Goal: Information Seeking & Learning: Learn about a topic

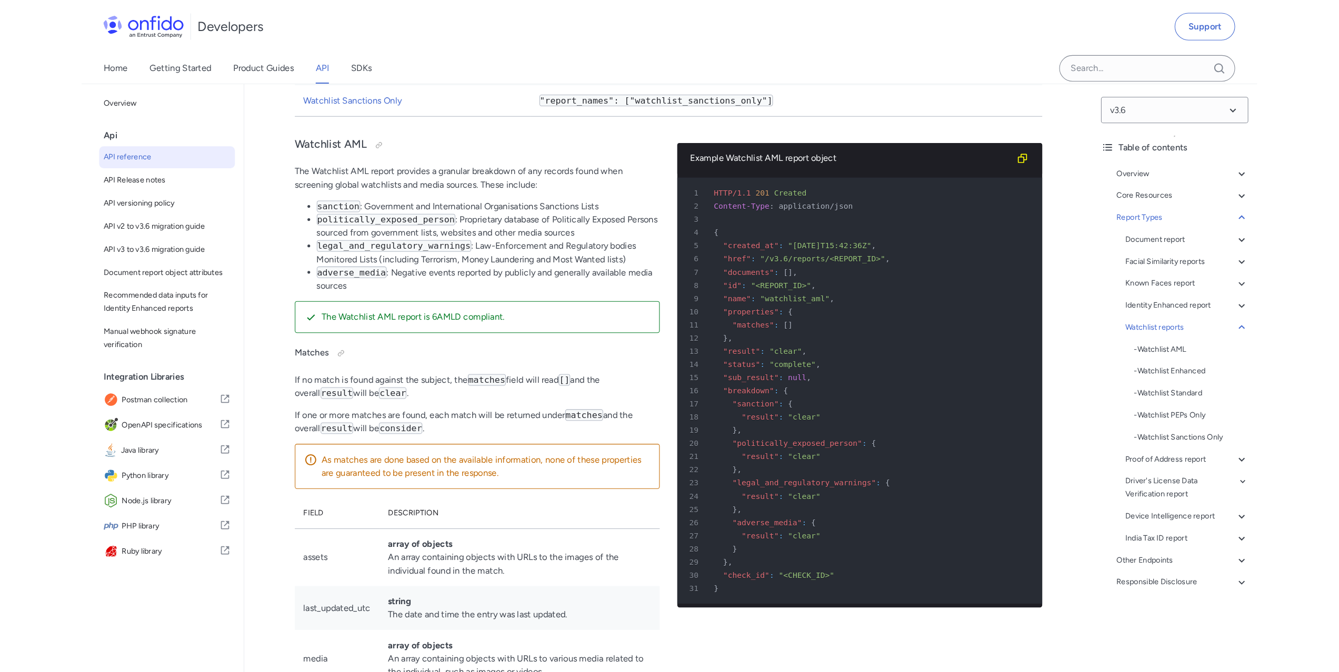
scroll to position [60127, 0]
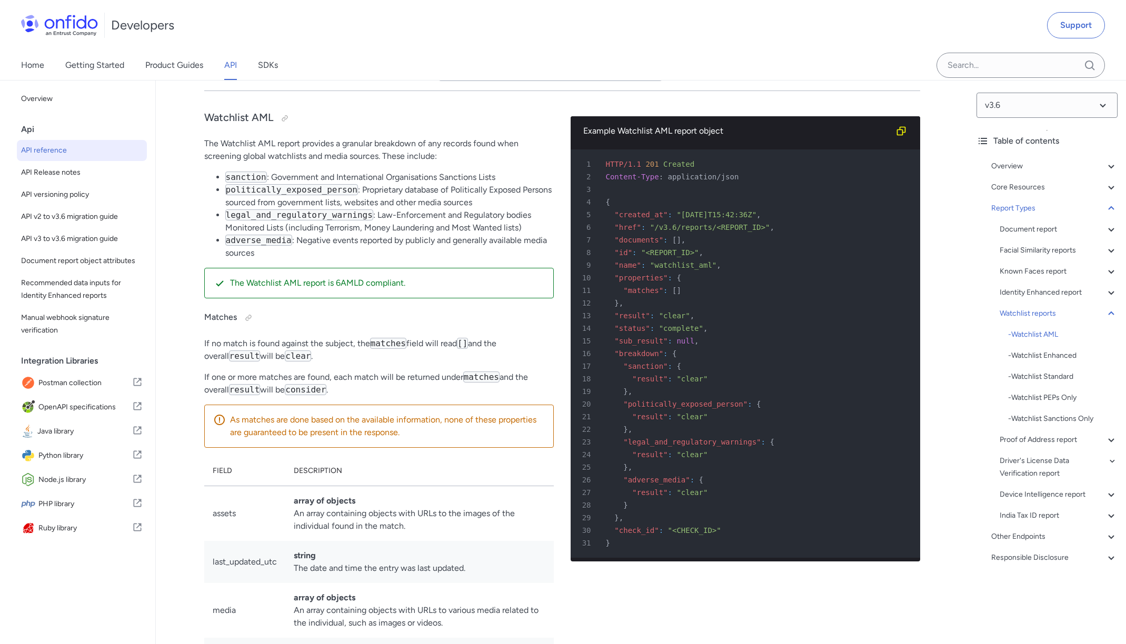
scroll to position [60126, 0]
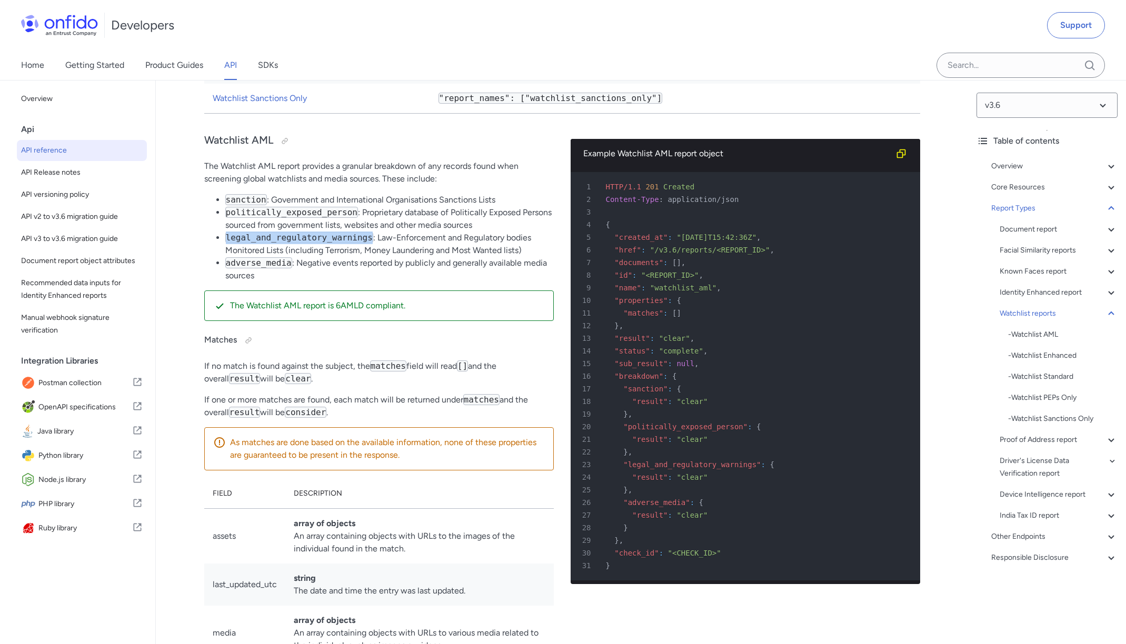
drag, startPoint x: 226, startPoint y: 378, endPoint x: 372, endPoint y: 380, distance: 145.8
click at [372, 243] on code "legal_and_regulatory_warnings" at bounding box center [299, 237] width 148 height 11
copy code "legal_and_regulatory_warnings"
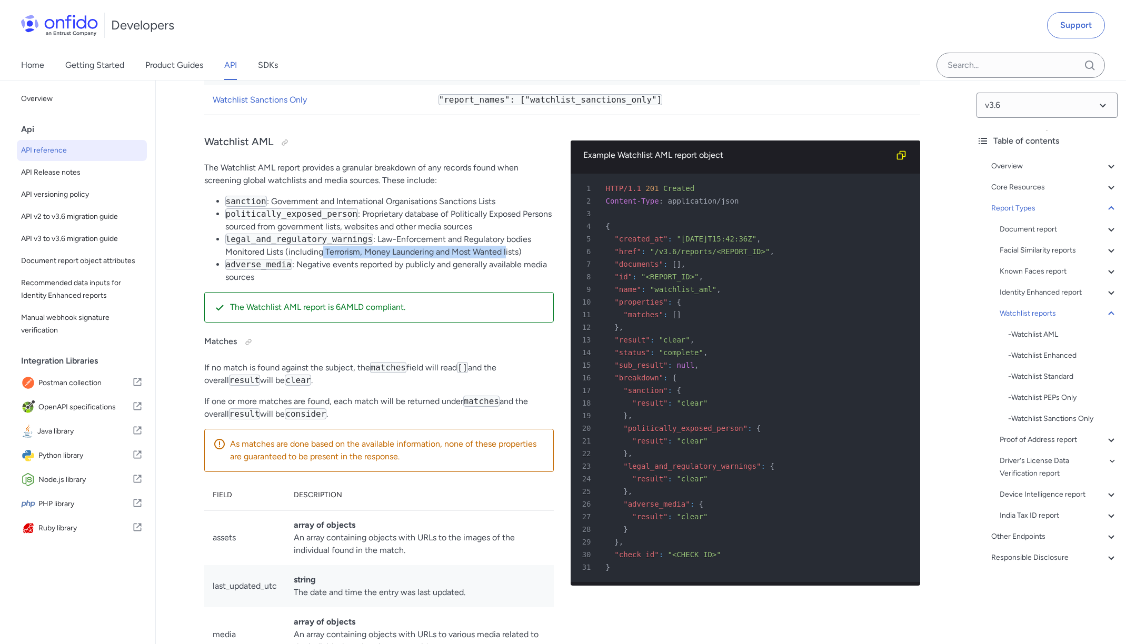
drag, startPoint x: 323, startPoint y: 389, endPoint x: 505, endPoint y: 389, distance: 182.1
click at [505, 258] on li "legal_and_regulatory_warnings : Law-Enforcement and Regulatory bodies Monitored…" at bounding box center [389, 245] width 328 height 25
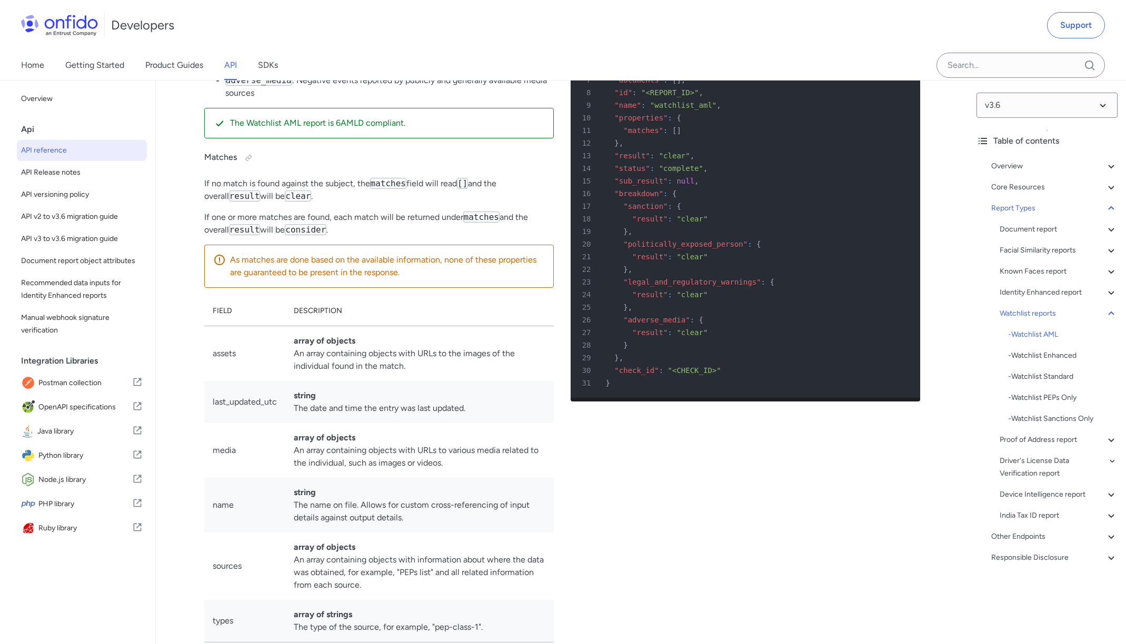
scroll to position [60283, 0]
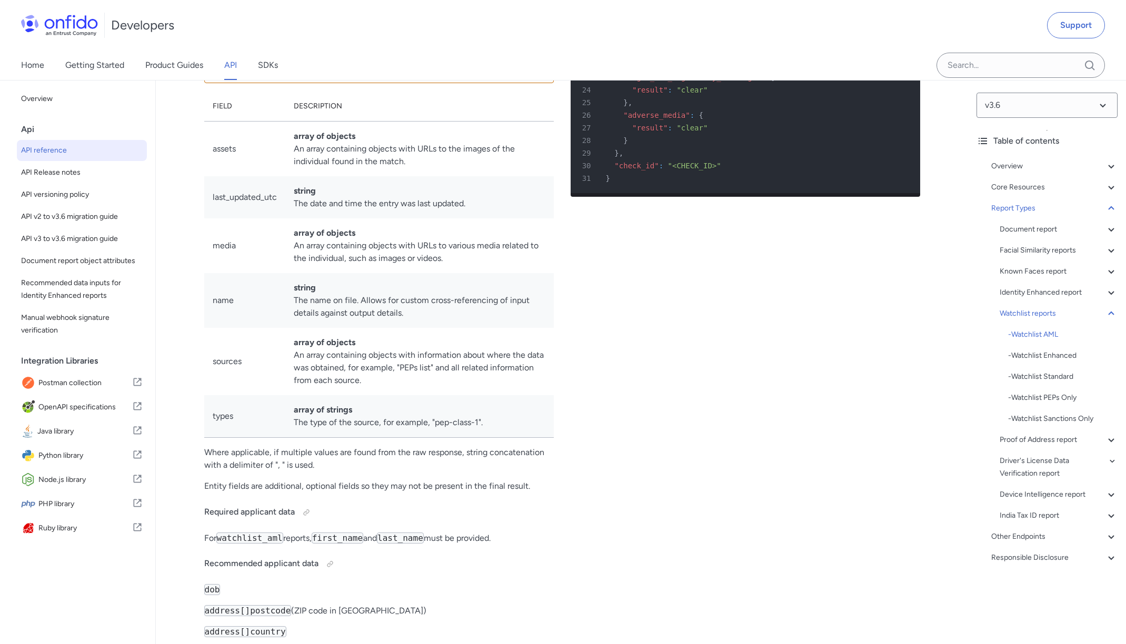
click at [441, 177] on td "array of objects An array containing objects with URLs to the images of the ind…" at bounding box center [419, 149] width 268 height 55
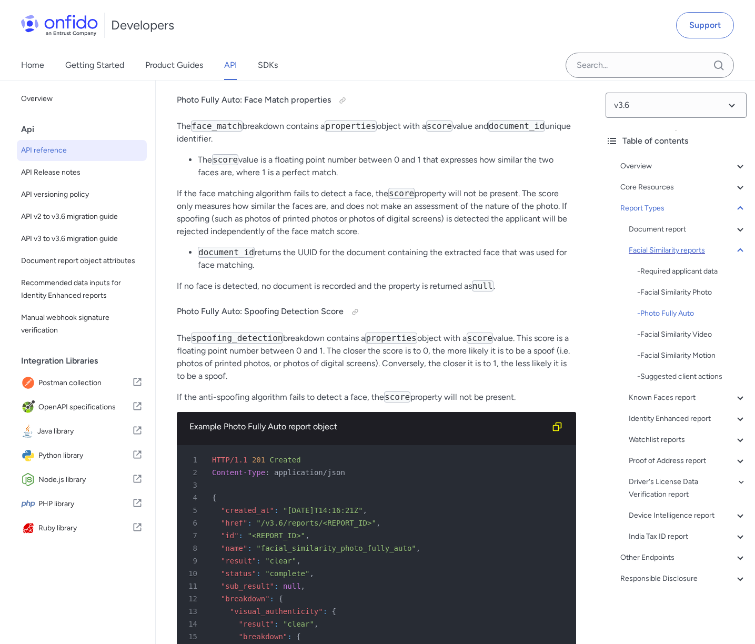
scroll to position [64840, 0]
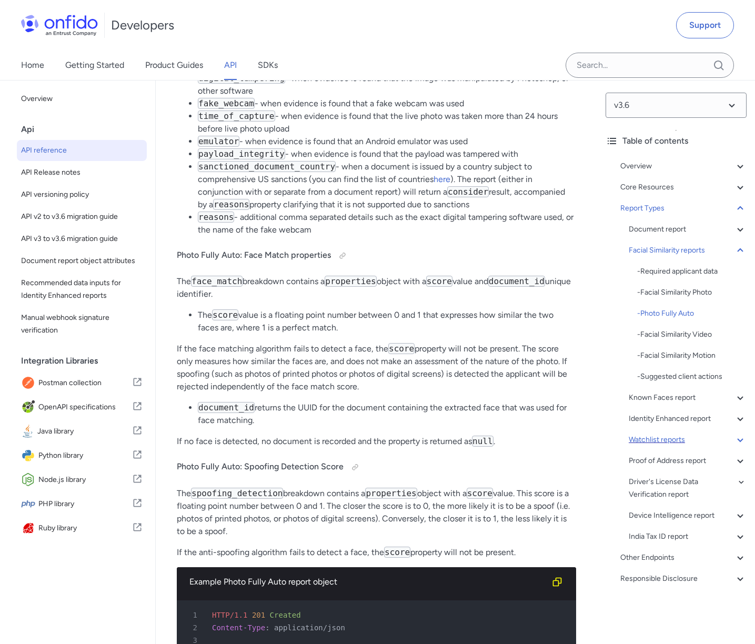
click at [678, 439] on div "Watchlist reports" at bounding box center [688, 440] width 118 height 13
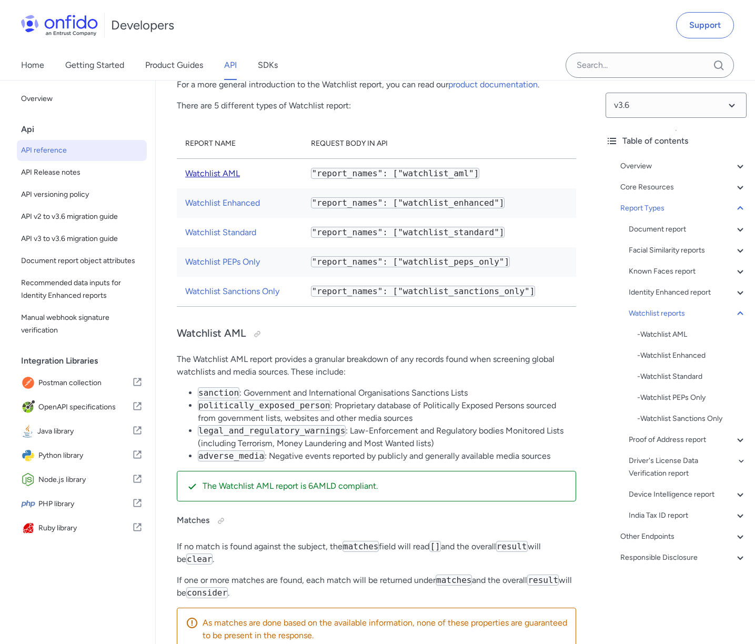
click at [216, 178] on link "Watchlist AML" at bounding box center [212, 173] width 55 height 10
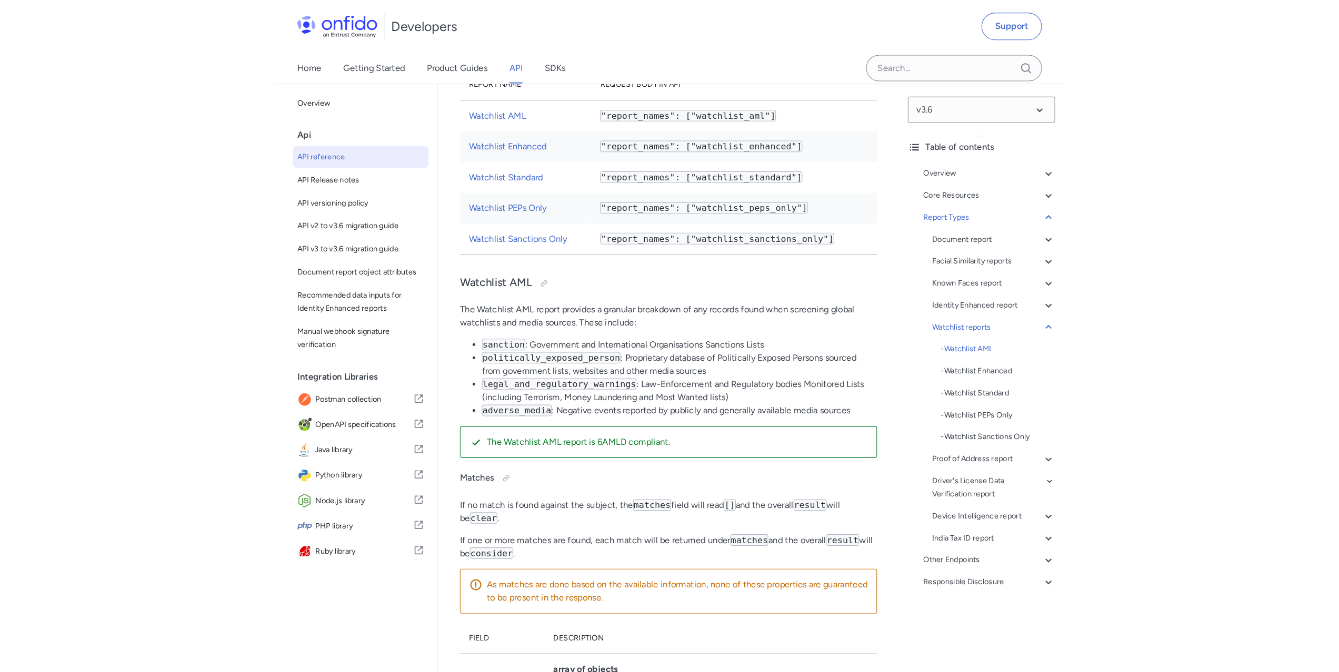
scroll to position [78168, 0]
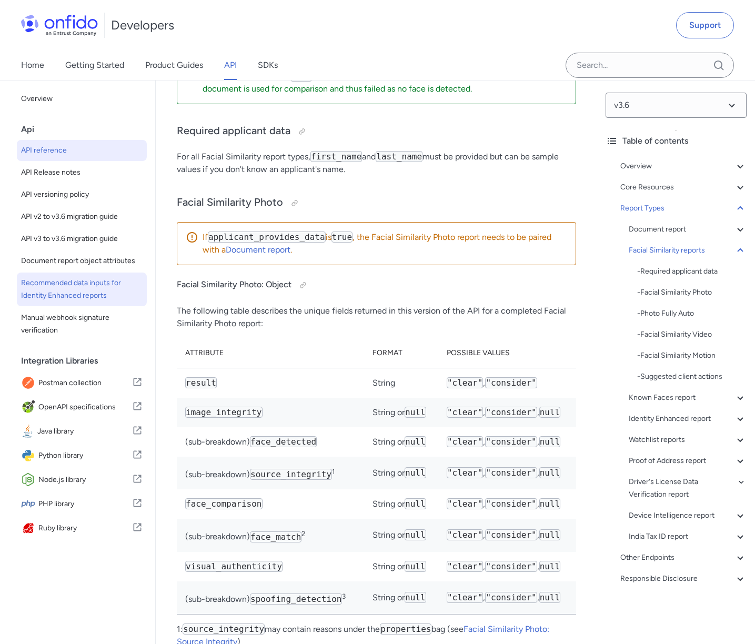
scroll to position [61524, 0]
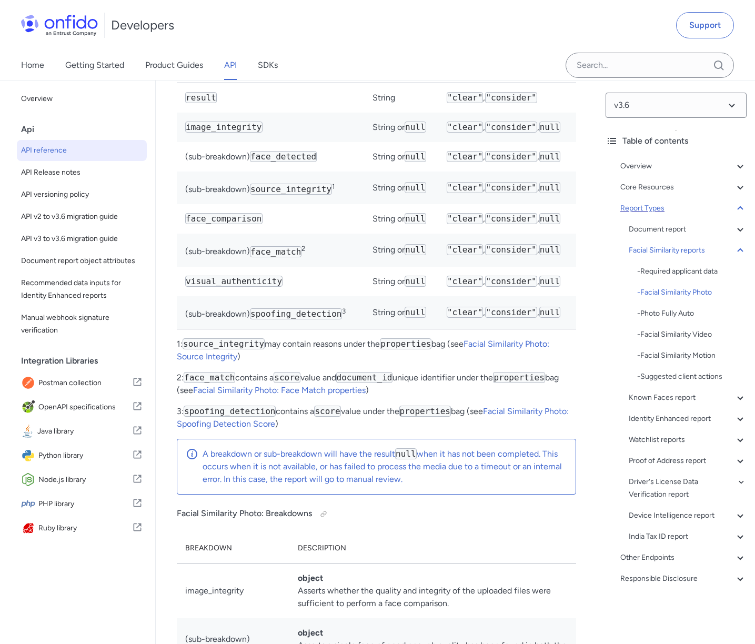
click at [642, 210] on div "Report Types" at bounding box center [683, 208] width 126 height 13
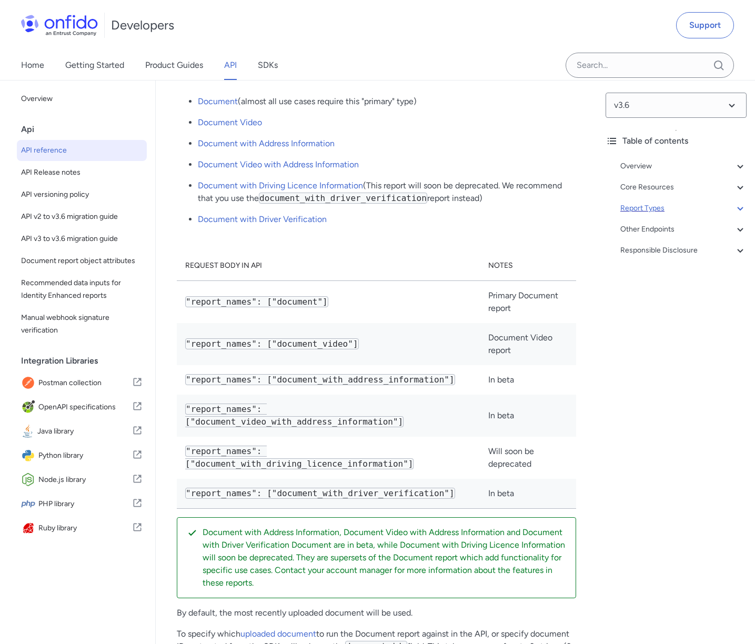
click at [642, 210] on div "Report Types" at bounding box center [683, 208] width 126 height 13
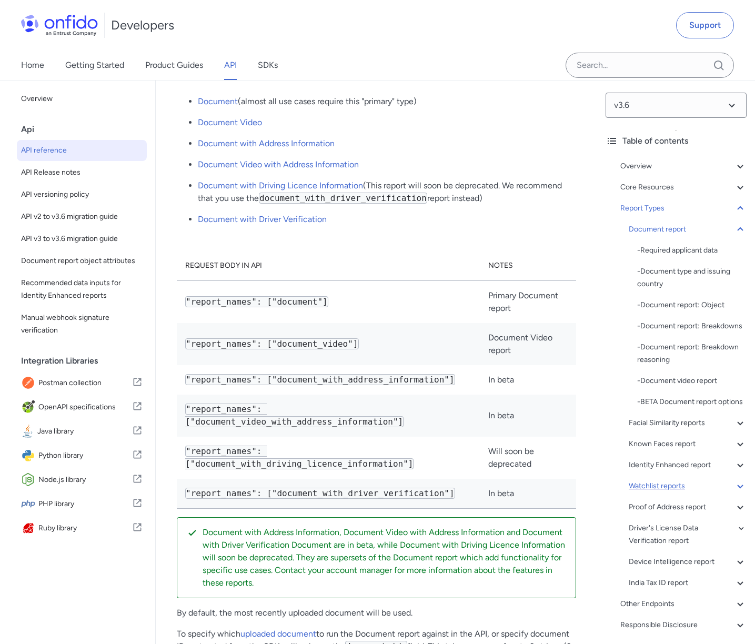
click at [654, 484] on div "Watchlist reports" at bounding box center [688, 486] width 118 height 13
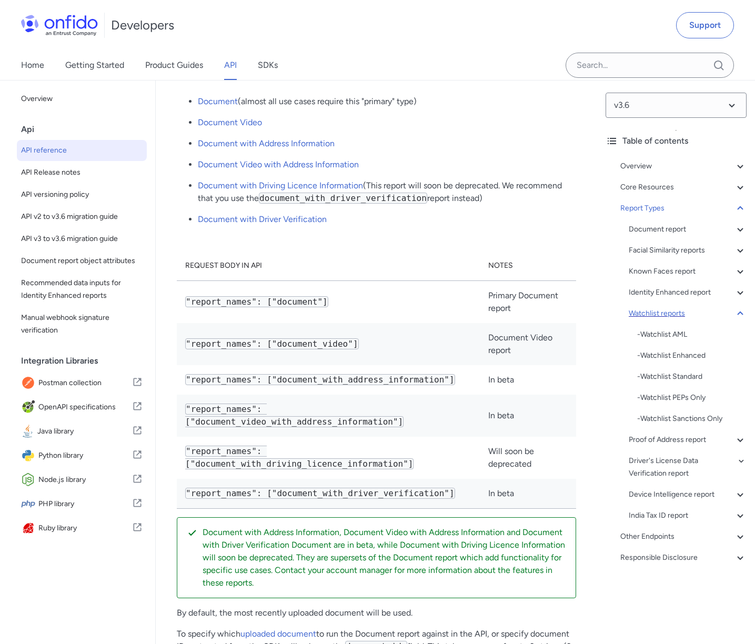
scroll to position [78190, 0]
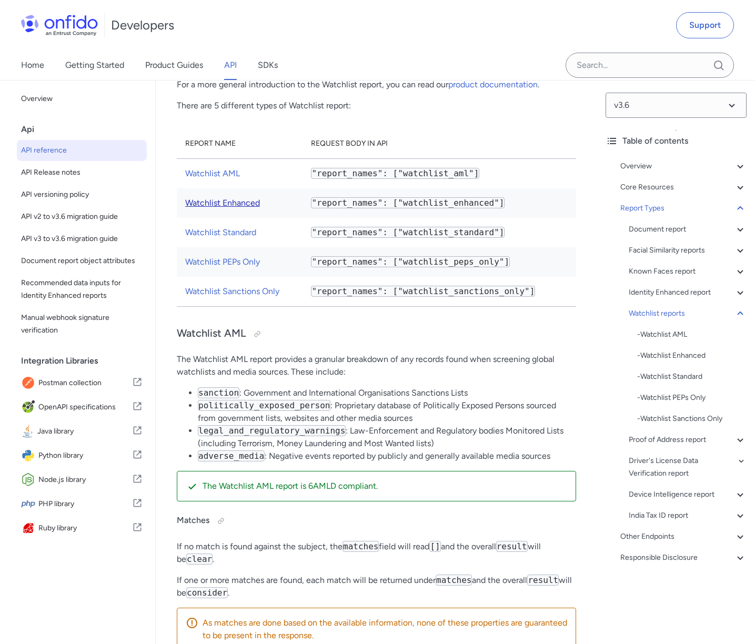
click at [245, 208] on link "Watchlist Enhanced" at bounding box center [222, 203] width 75 height 10
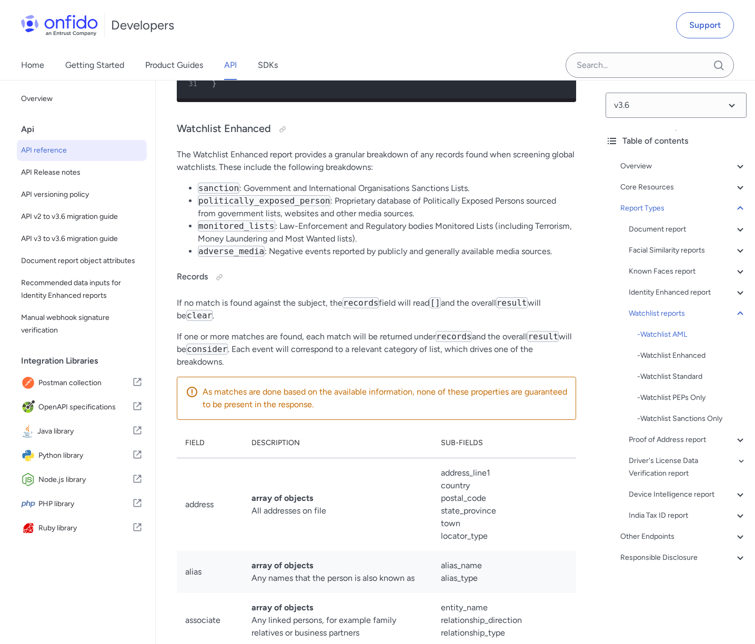
scroll to position [80115, 0]
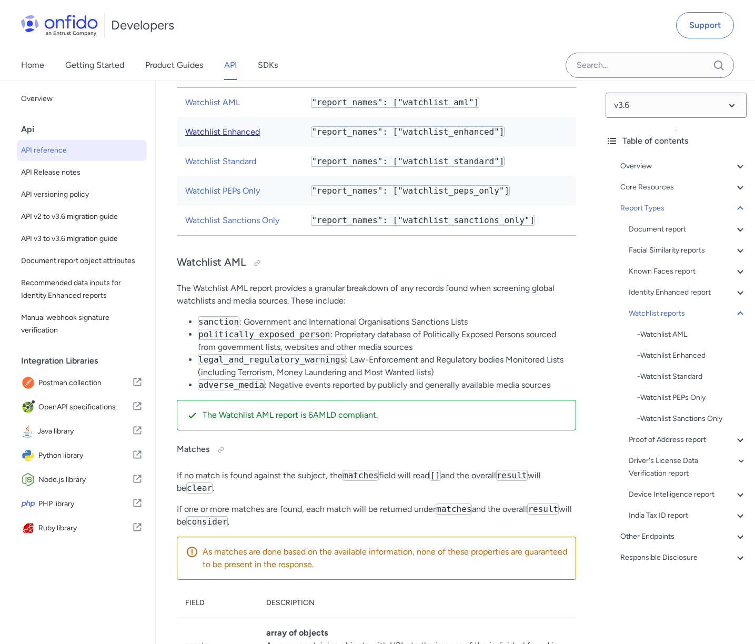
click at [232, 137] on link "Watchlist Enhanced" at bounding box center [222, 132] width 75 height 10
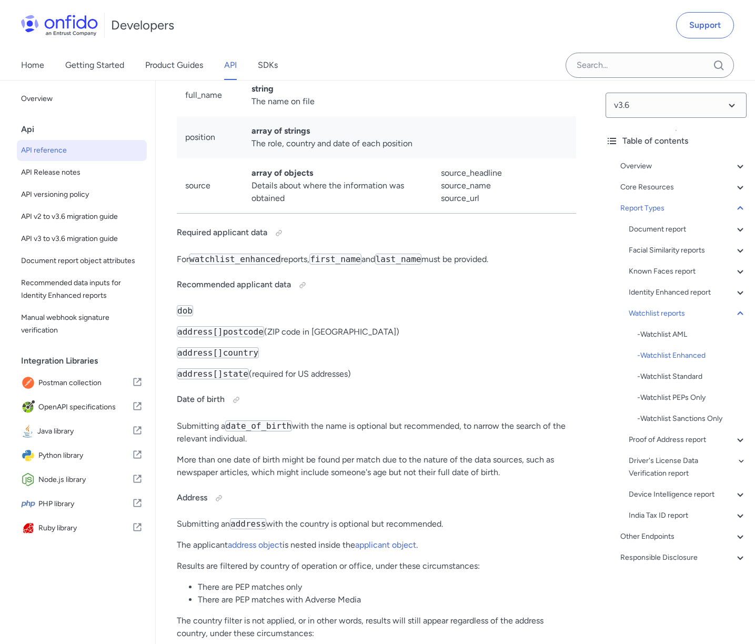
scroll to position [80873, 0]
